Goal: Task Accomplishment & Management: Manage account settings

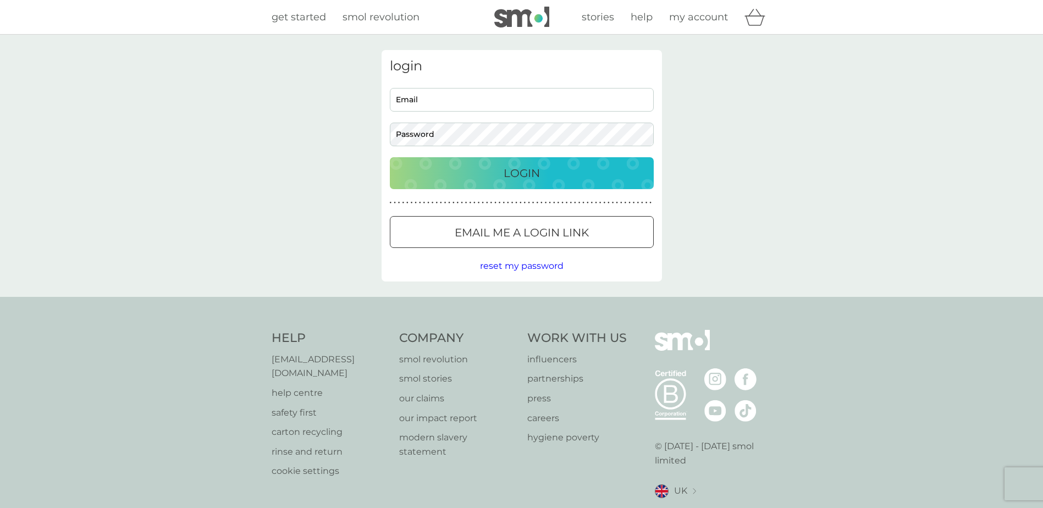
click at [402, 95] on input "Email" at bounding box center [522, 100] width 264 height 24
type input "[PERSON_NAME][EMAIL_ADDRESS][PERSON_NAME][DOMAIN_NAME]"
click at [497, 170] on div "Login" at bounding box center [522, 173] width 242 height 18
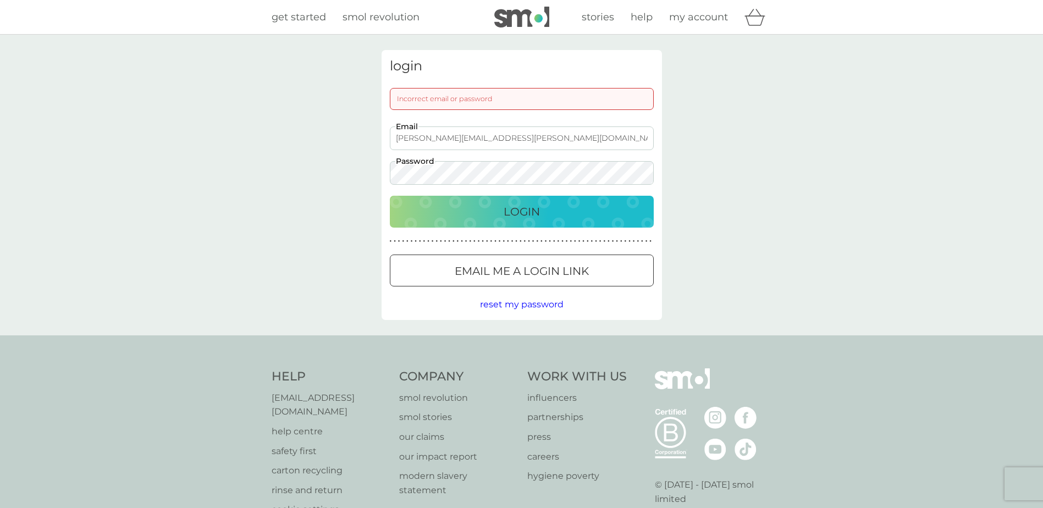
click at [524, 209] on p "Login" at bounding box center [521, 212] width 36 height 18
click at [455, 209] on div "Login" at bounding box center [522, 212] width 242 height 18
drag, startPoint x: 552, startPoint y: 132, endPoint x: 297, endPoint y: 139, distance: 255.1
click at [297, 139] on div "login Incorrect email or password [PERSON_NAME][EMAIL_ADDRESS][PERSON_NAME][DOM…" at bounding box center [521, 185] width 1043 height 301
type input "[PERSON_NAME][EMAIL_ADDRESS][PERSON_NAME][DOMAIN_NAME]"
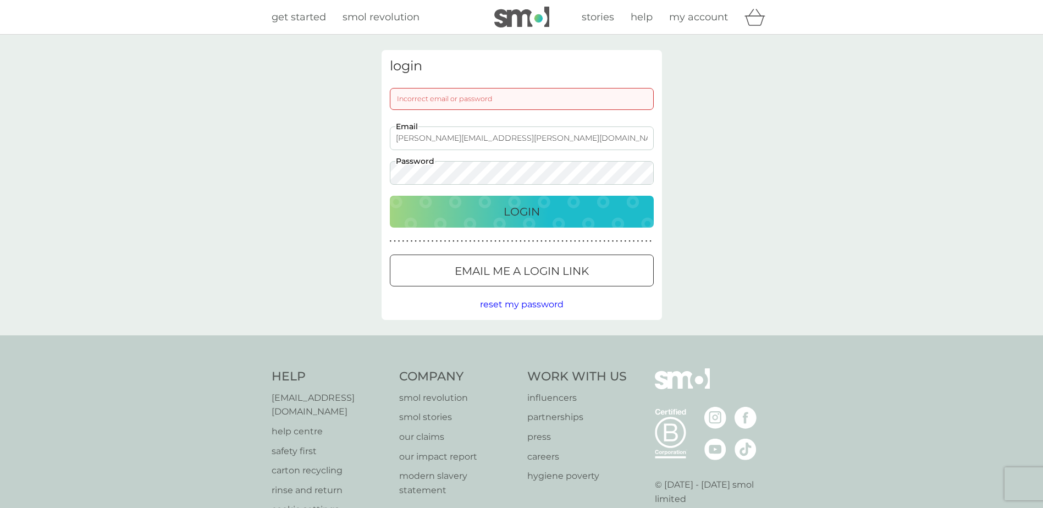
click at [524, 213] on p "Login" at bounding box center [521, 212] width 36 height 18
click at [356, 176] on div "login Incorrect email or password [PERSON_NAME][EMAIL_ADDRESS][PERSON_NAME][DOM…" at bounding box center [521, 185] width 1043 height 301
click at [534, 208] on p "Login" at bounding box center [521, 212] width 36 height 18
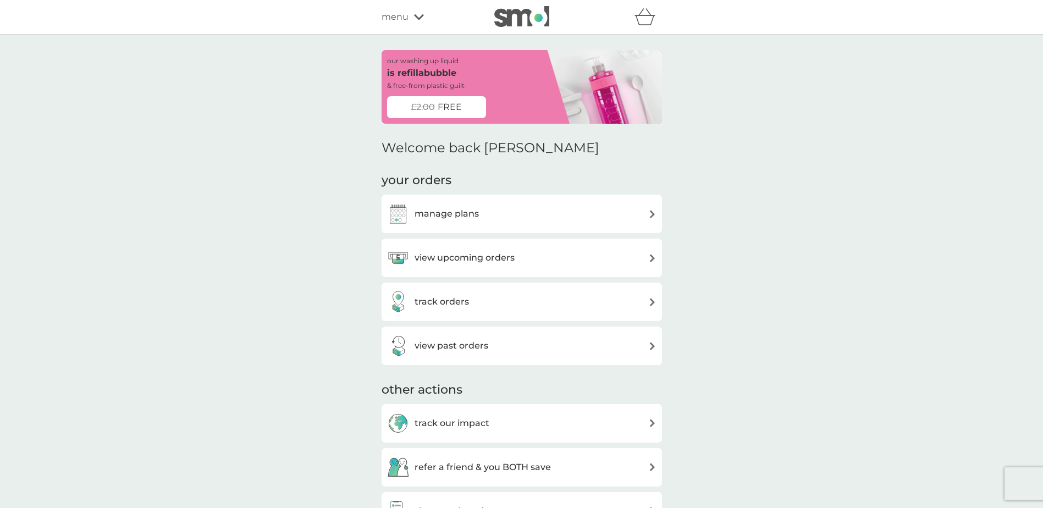
click at [651, 212] on img at bounding box center [652, 214] width 8 height 8
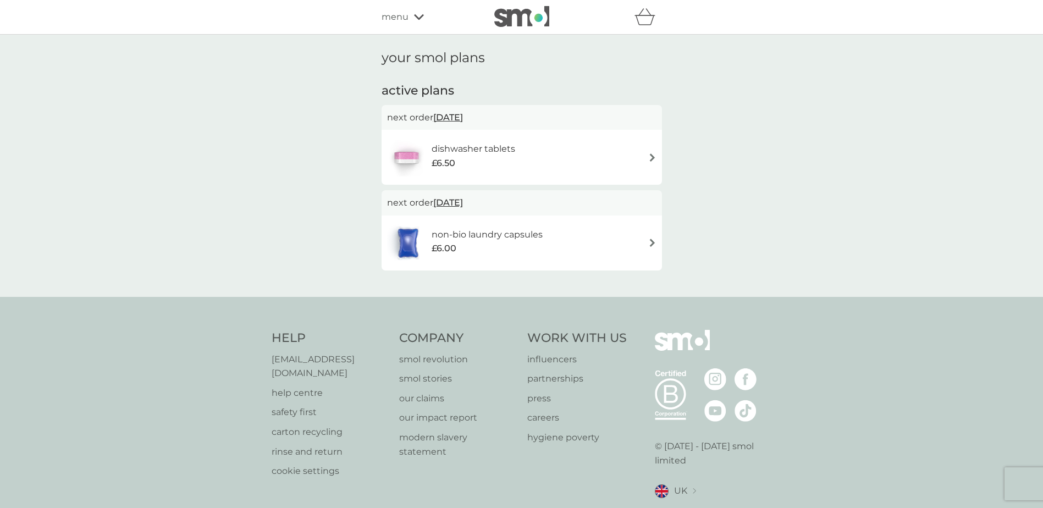
click at [648, 153] on img at bounding box center [652, 157] width 8 height 8
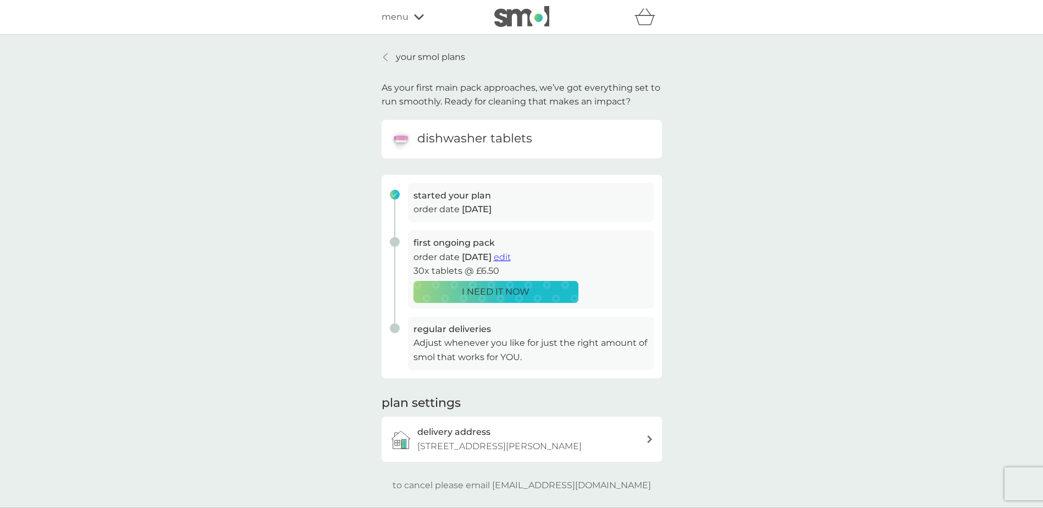
click at [511, 258] on span "edit" at bounding box center [502, 257] width 17 height 10
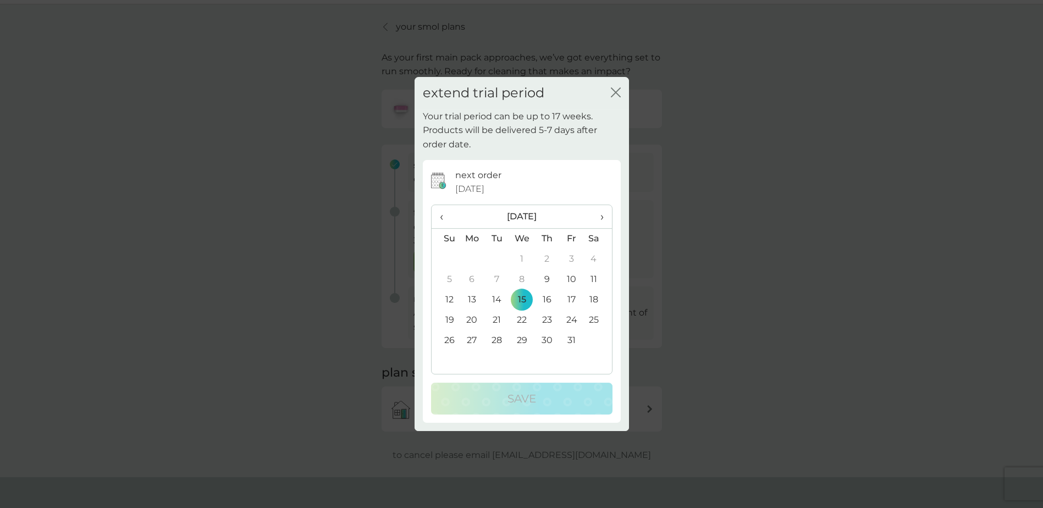
scroll to position [55, 0]
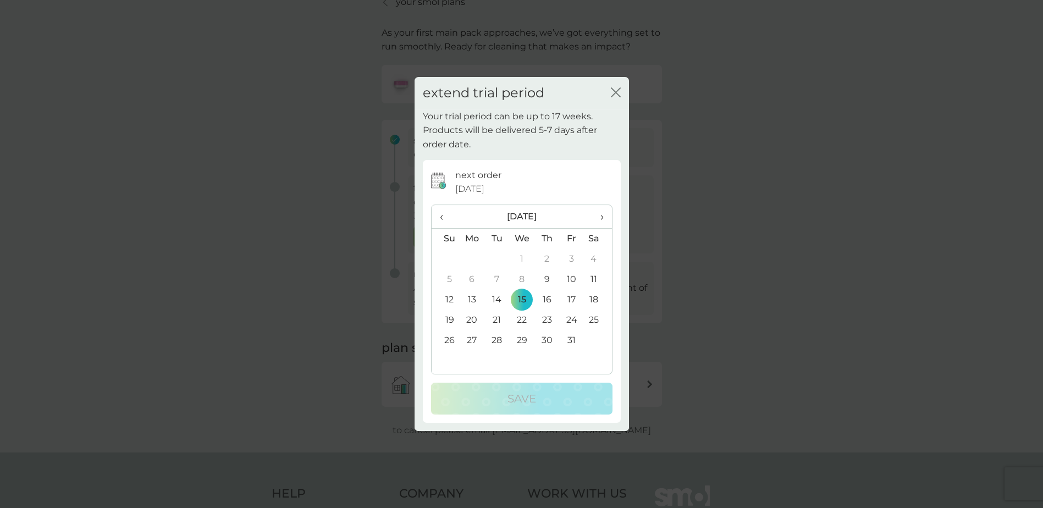
click at [618, 94] on icon "close" at bounding box center [616, 92] width 10 height 10
